Goal: Task Accomplishment & Management: Manage account settings

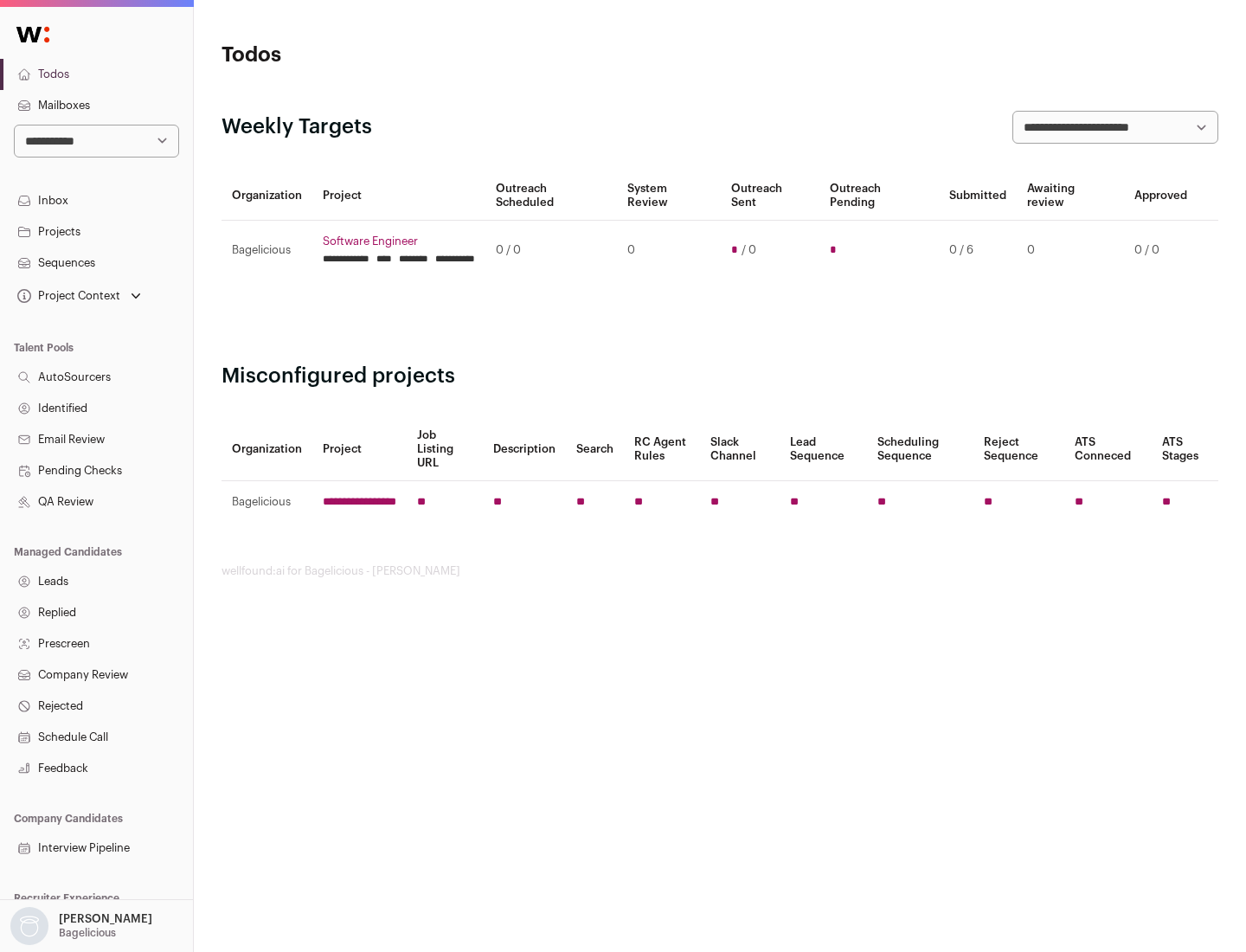
click at [96, 231] on link "Projects" at bounding box center [96, 232] width 193 height 31
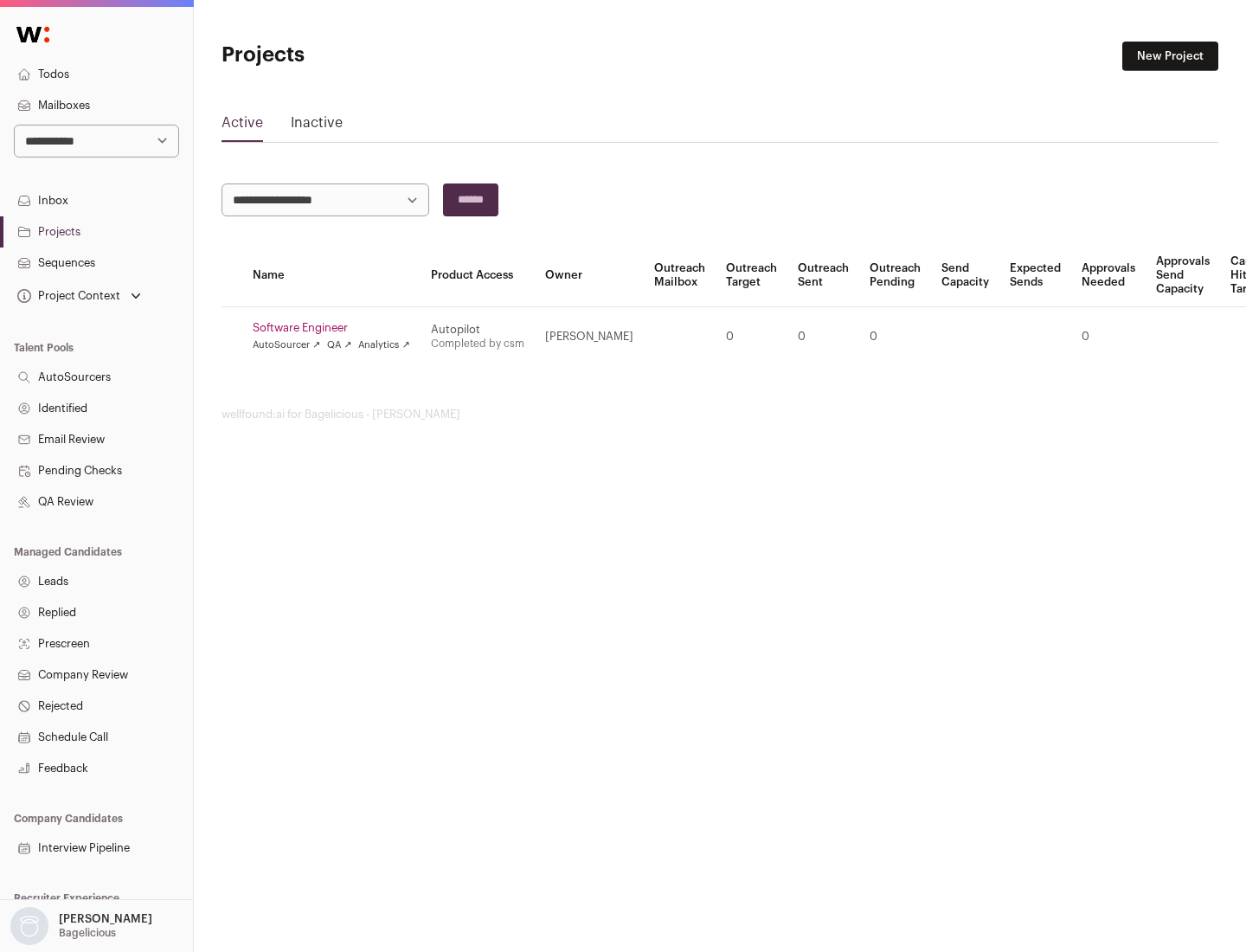
click at [337, 328] on link "Software Engineer" at bounding box center [332, 328] width 157 height 14
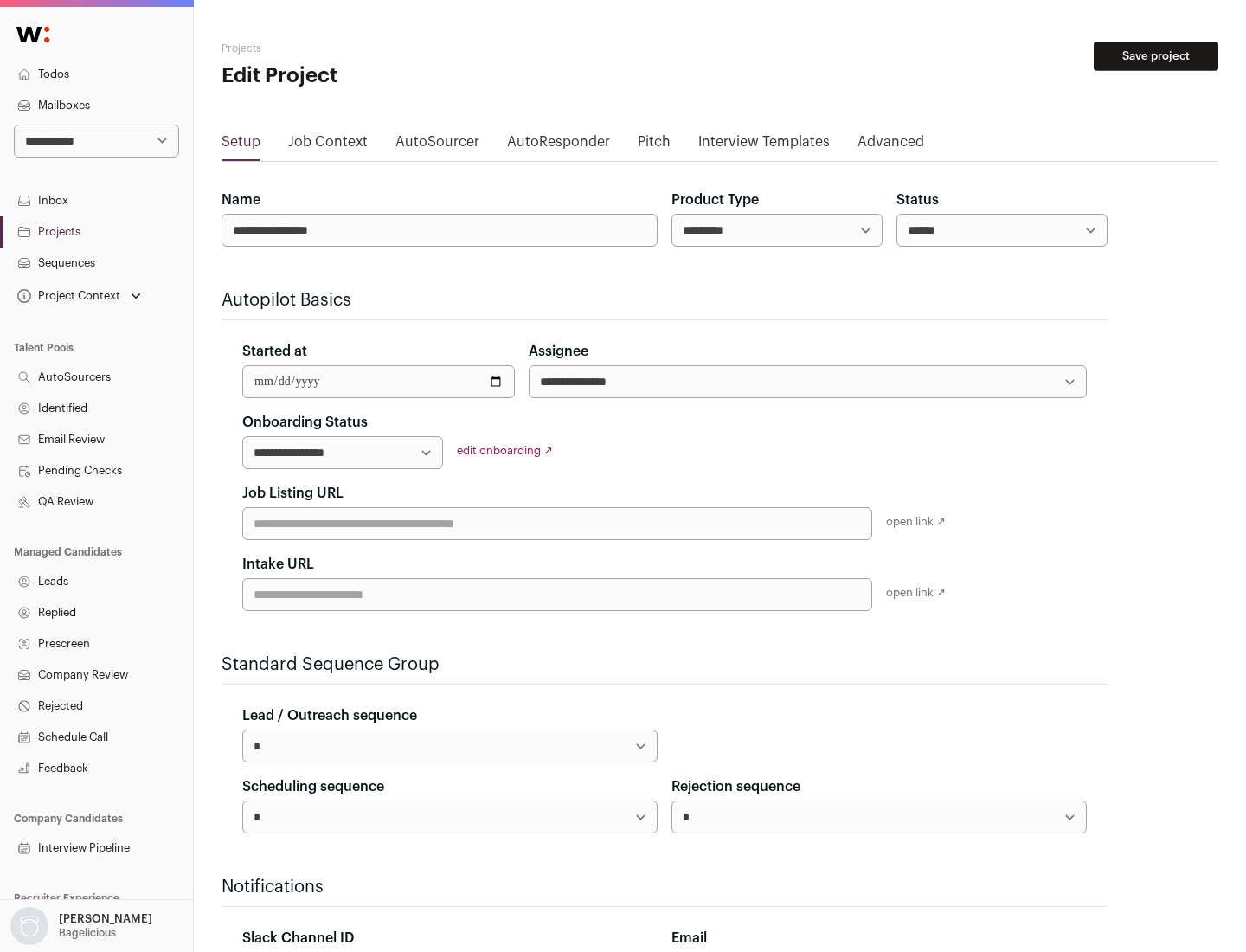
click at [1156, 57] on button "Save project" at bounding box center [1156, 56] width 124 height 29
